Goal: Task Accomplishment & Management: Manage account settings

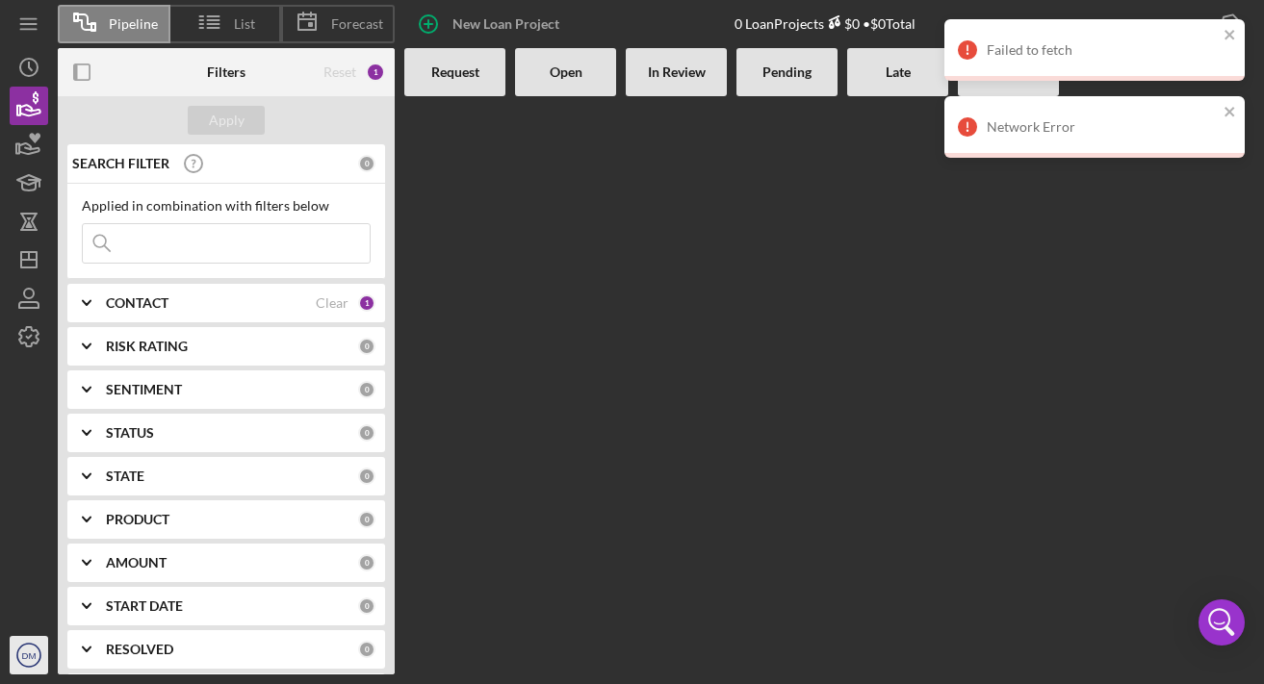
click at [34, 655] on text "DM" at bounding box center [29, 656] width 14 height 11
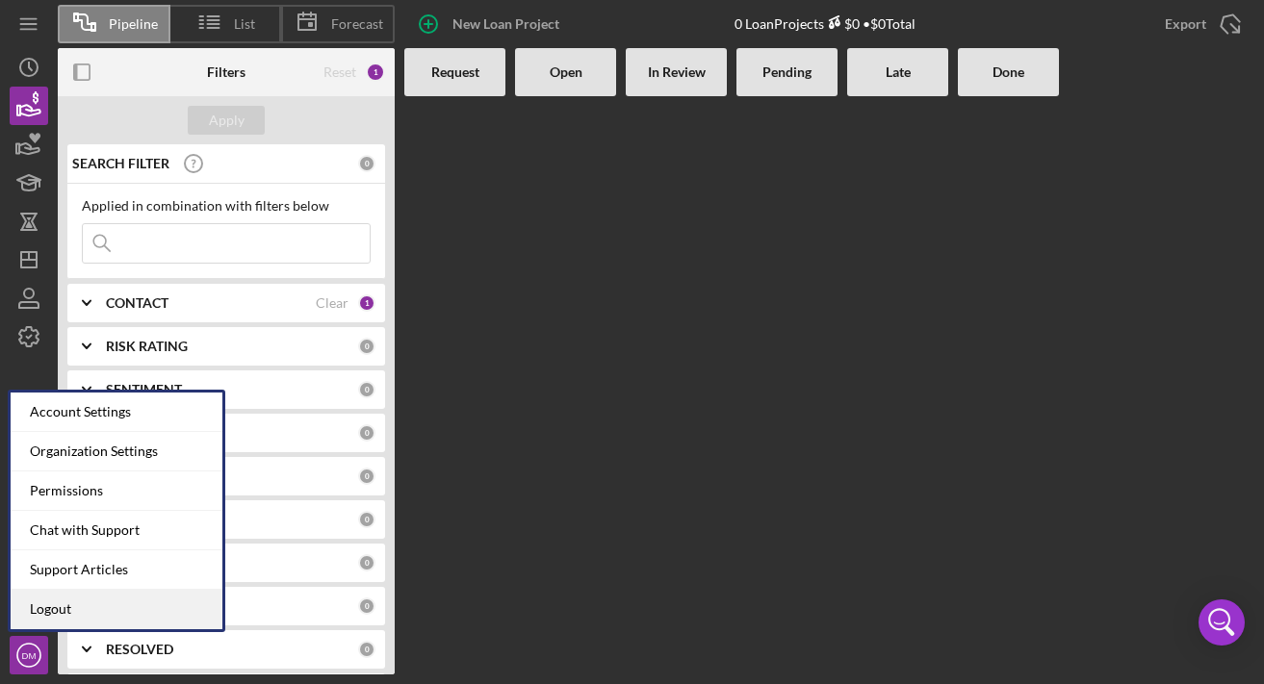
click at [52, 612] on link "Logout" at bounding box center [117, 609] width 212 height 39
